Goal: Find specific page/section: Find specific page/section

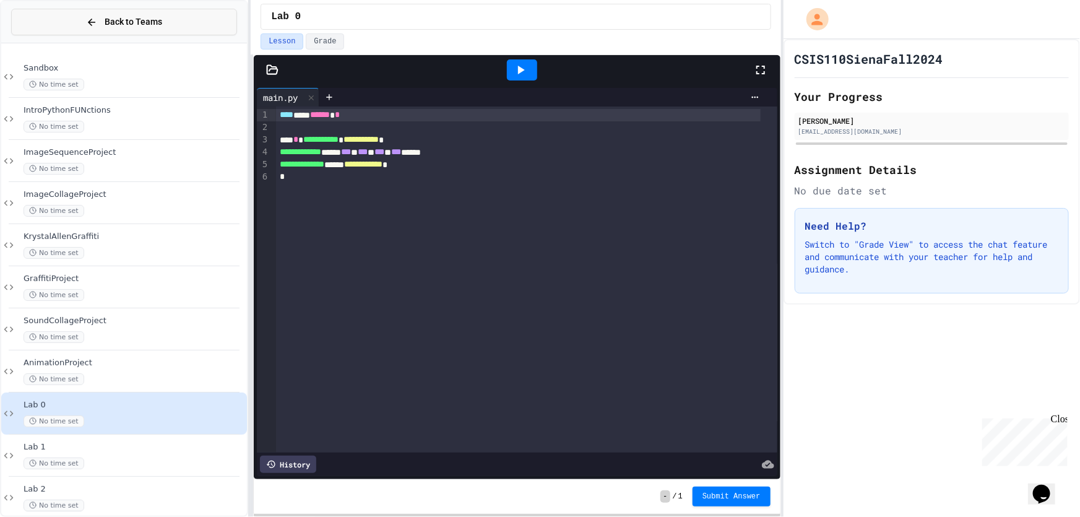
click at [178, 17] on button "Back to Teams" at bounding box center [124, 22] width 226 height 27
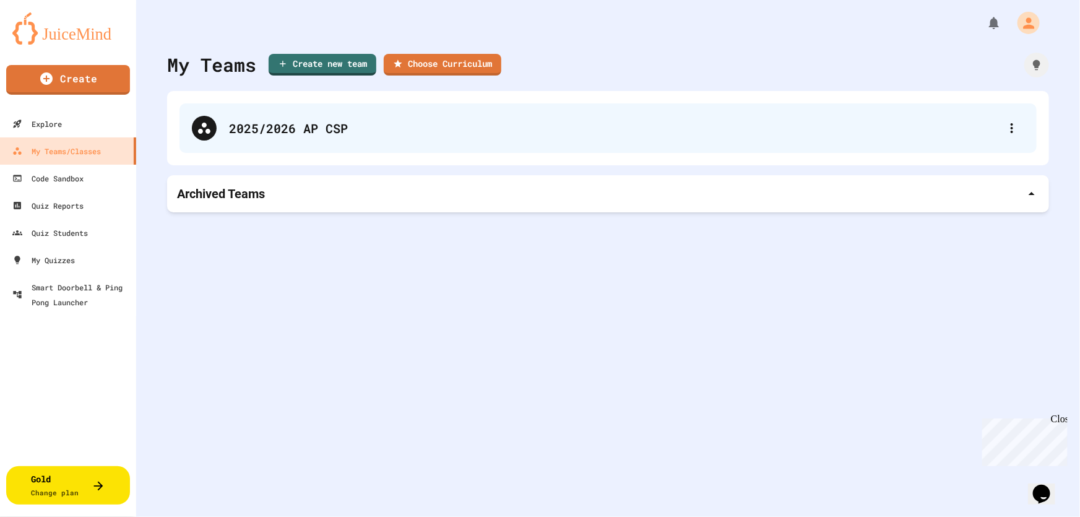
click at [301, 137] on div "2025/2026 AP CSP" at bounding box center [614, 128] width 771 height 19
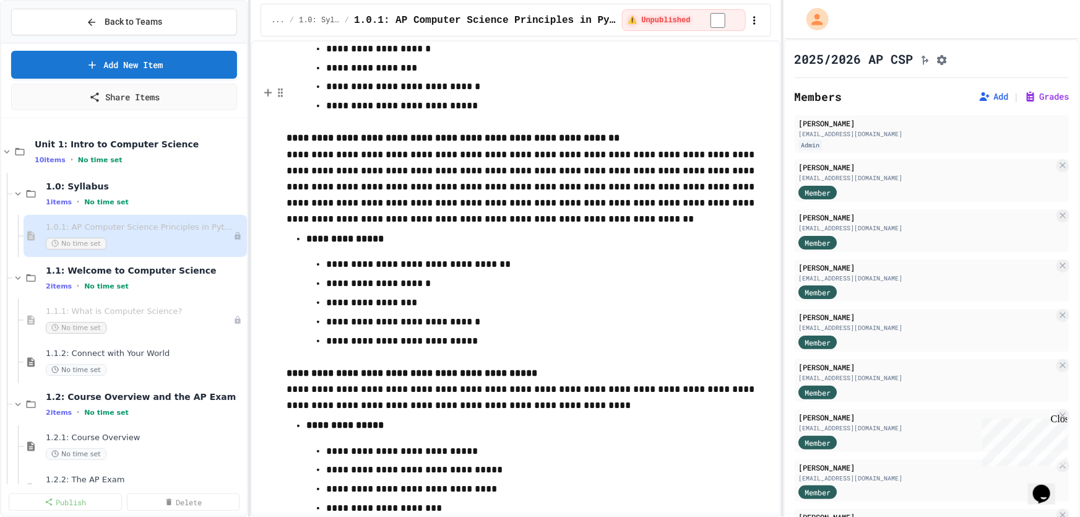
scroll to position [6302, 0]
